Goal: Task Accomplishment & Management: Use online tool/utility

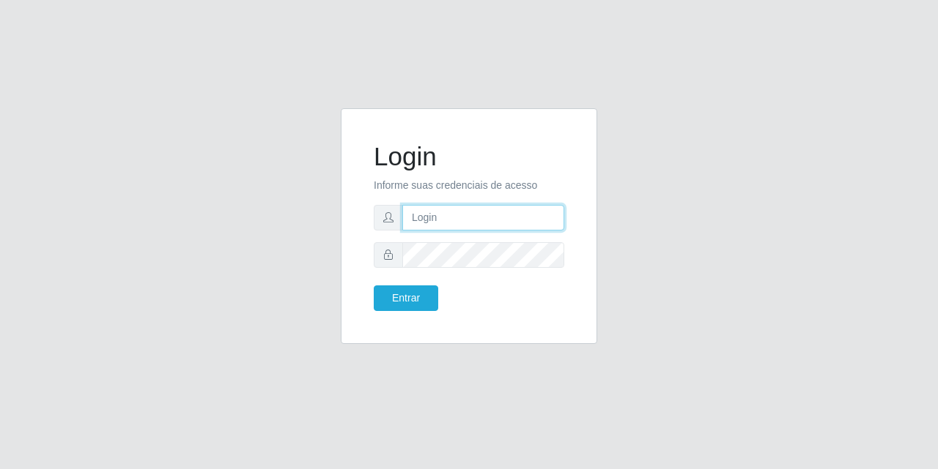
click at [437, 220] on input "text" at bounding box center [483, 218] width 162 height 26
type input "[EMAIL_ADDRESS][DOMAIN_NAME]"
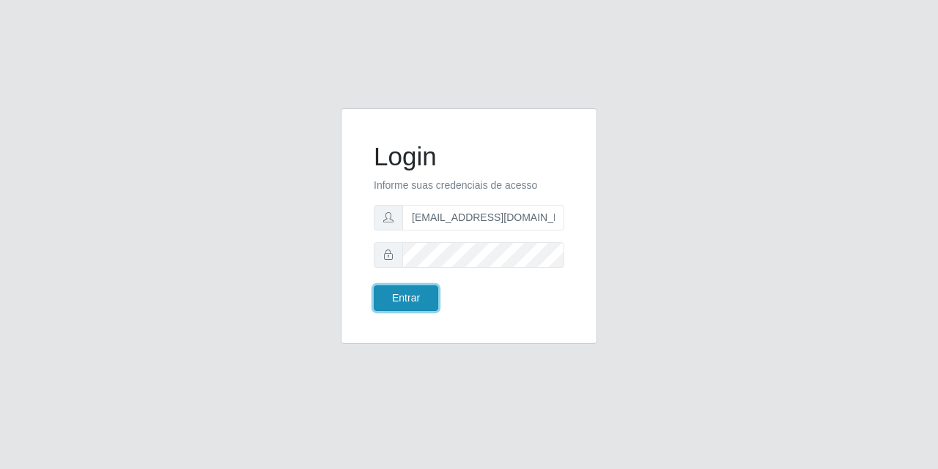
click at [432, 293] on button "Entrar" at bounding box center [406, 299] width 64 height 26
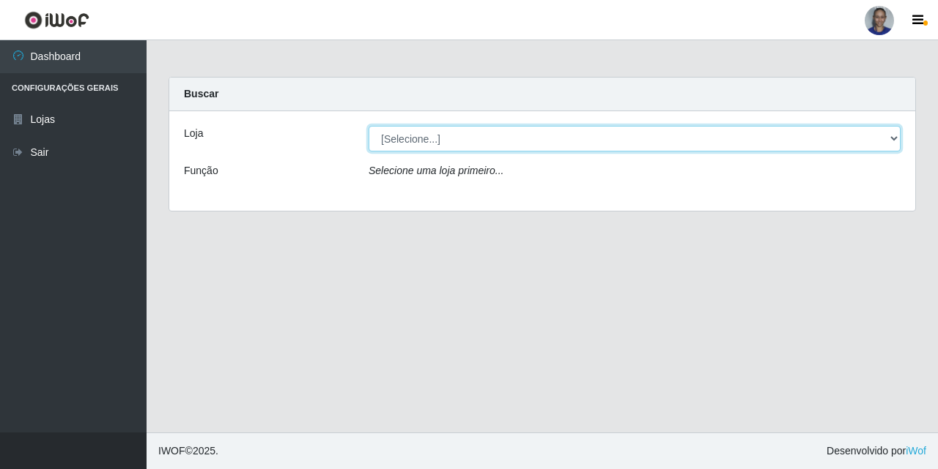
drag, startPoint x: 888, startPoint y: 141, endPoint x: 882, endPoint y: 149, distance: 10.4
click at [888, 141] on select "[Selecione...] Supermercado [GEOGRAPHIC_DATA]" at bounding box center [634, 139] width 532 height 26
select select "165"
click at [368, 126] on select "[Selecione...] Supermercado [GEOGRAPHIC_DATA]" at bounding box center [634, 139] width 532 height 26
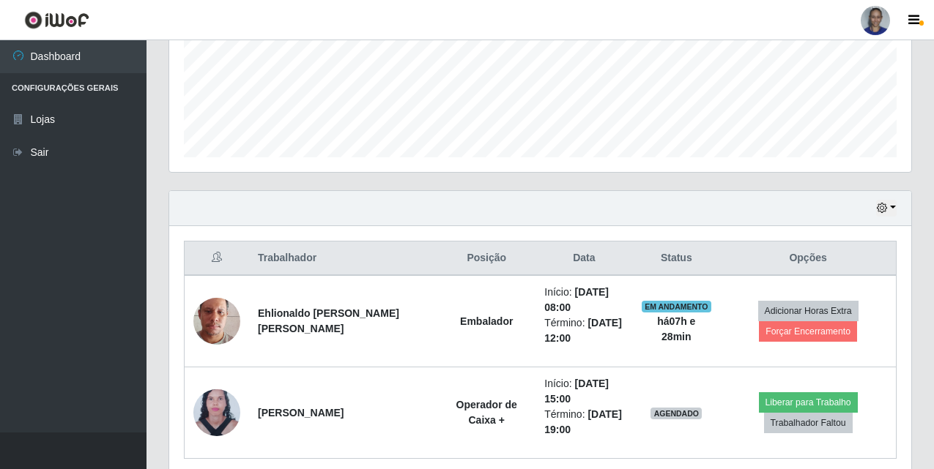
scroll to position [426, 0]
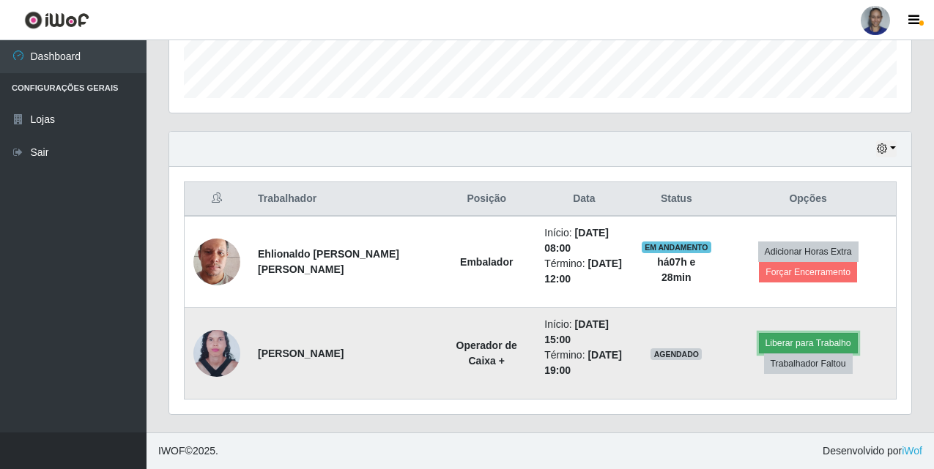
click at [818, 340] on button "Liberar para Trabalho" at bounding box center [808, 343] width 99 height 21
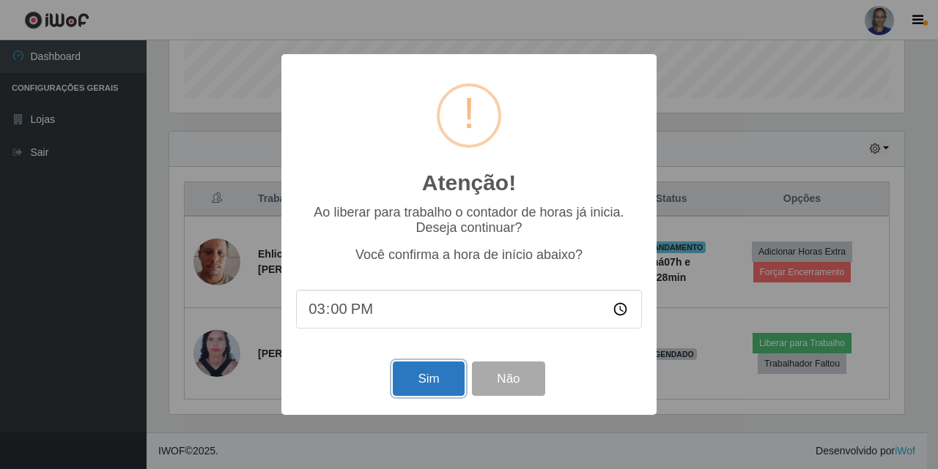
click at [431, 380] on button "Sim" at bounding box center [428, 379] width 71 height 34
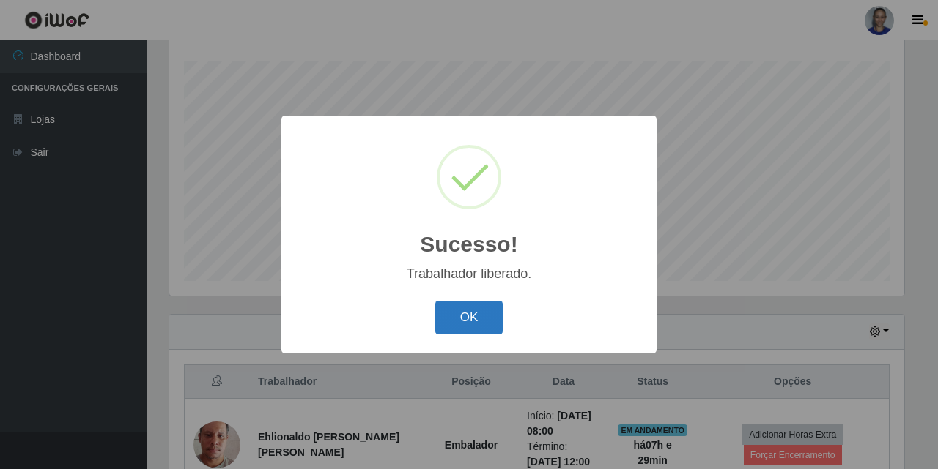
click at [469, 324] on button "OK" at bounding box center [469, 318] width 68 height 34
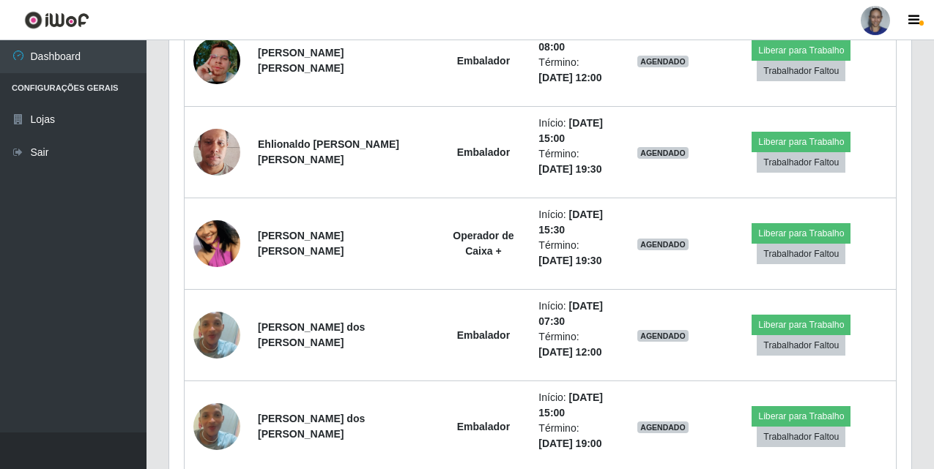
scroll to position [426, 0]
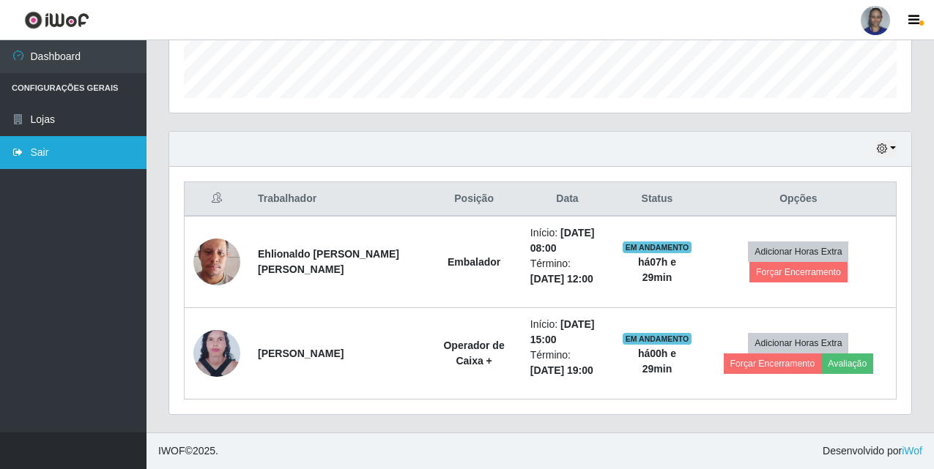
click at [90, 152] on link "Sair" at bounding box center [73, 152] width 146 height 33
